Goal: Contribute content

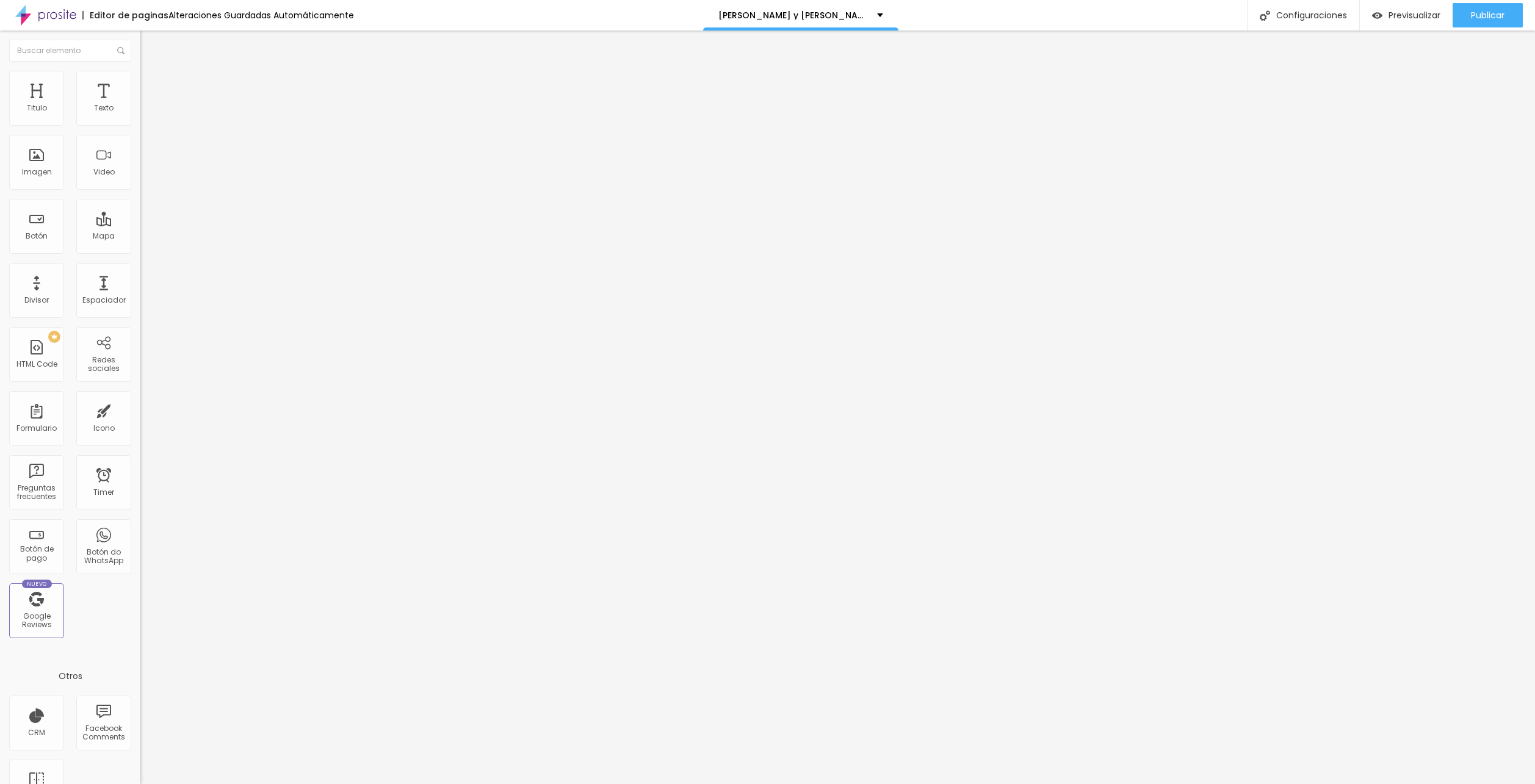
click at [140, 114] on input "https://vimeo.com/1096411242?share=copy" at bounding box center [213, 108] width 146 height 12
paste input "118541718"
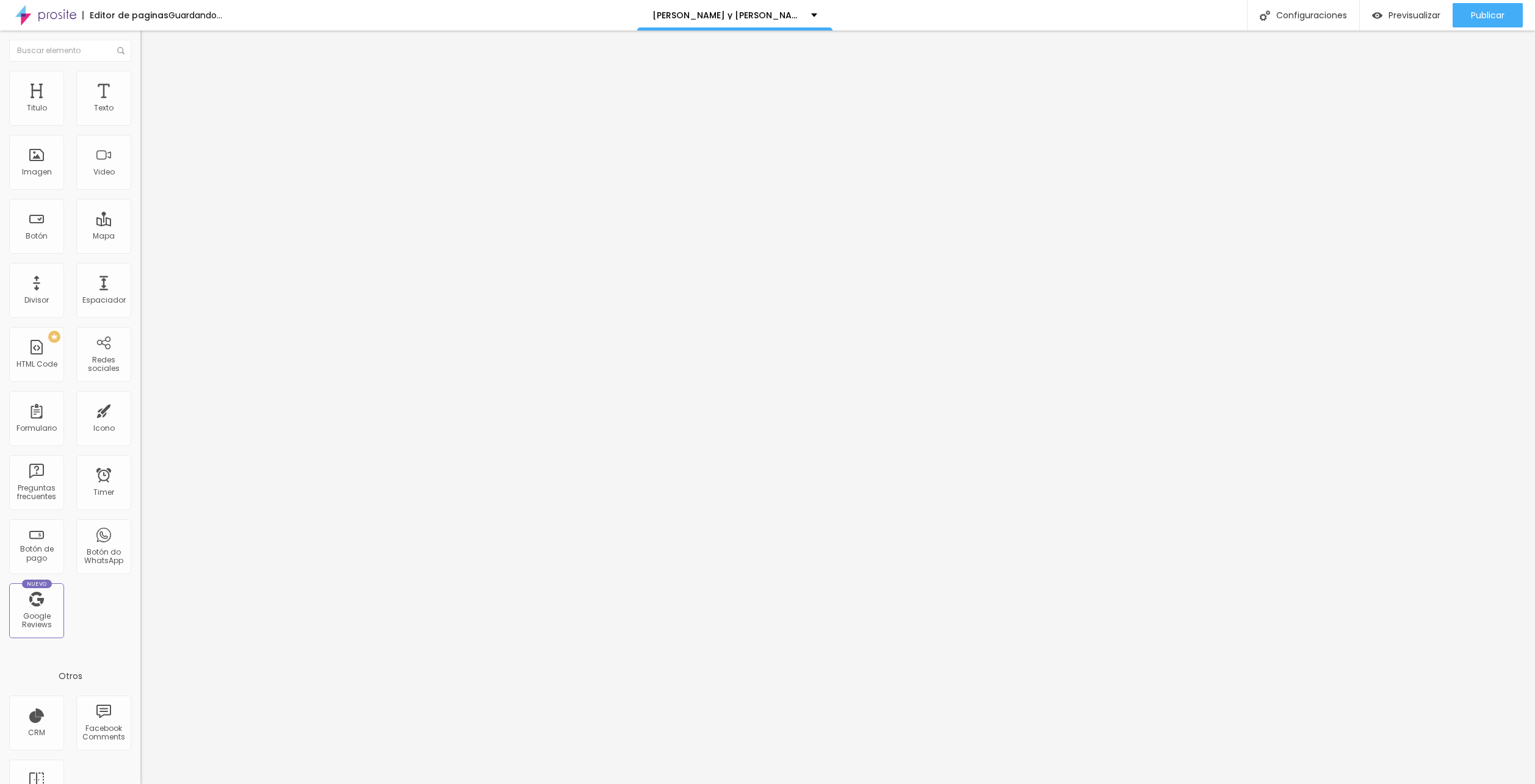
type input "https://vimeo.com/1118541718?share=copy"
click at [1463, 16] on button "Publicar" at bounding box center [1487, 16] width 70 height 25
